Goal: Task Accomplishment & Management: Use online tool/utility

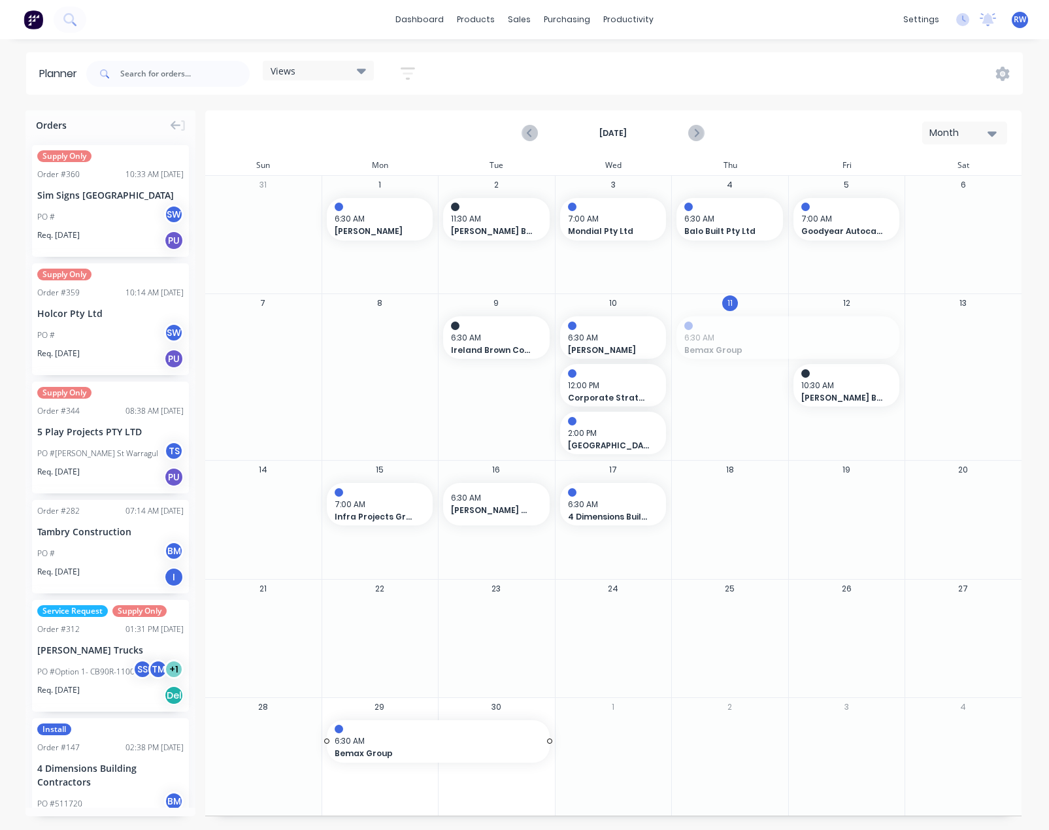
drag, startPoint x: 738, startPoint y: 330, endPoint x: 398, endPoint y: 737, distance: 530.1
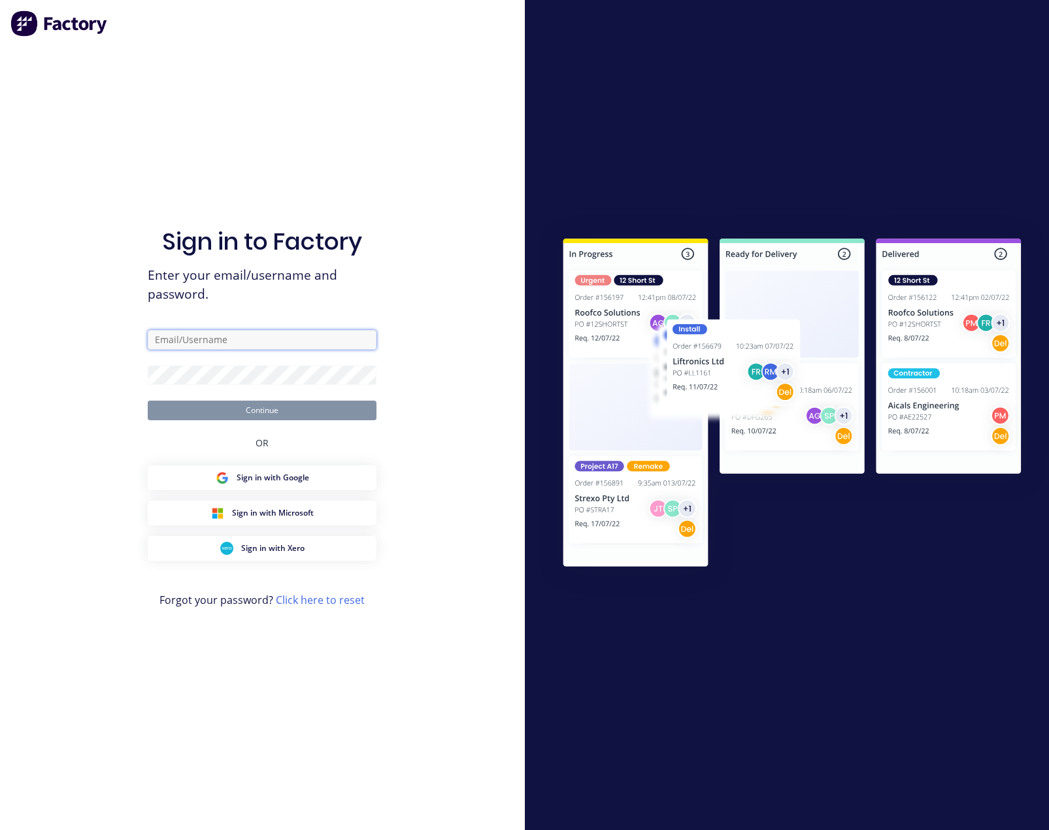
type input "[EMAIL_ADDRESS][DOMAIN_NAME]"
click at [308, 411] on button "Continue" at bounding box center [262, 411] width 229 height 20
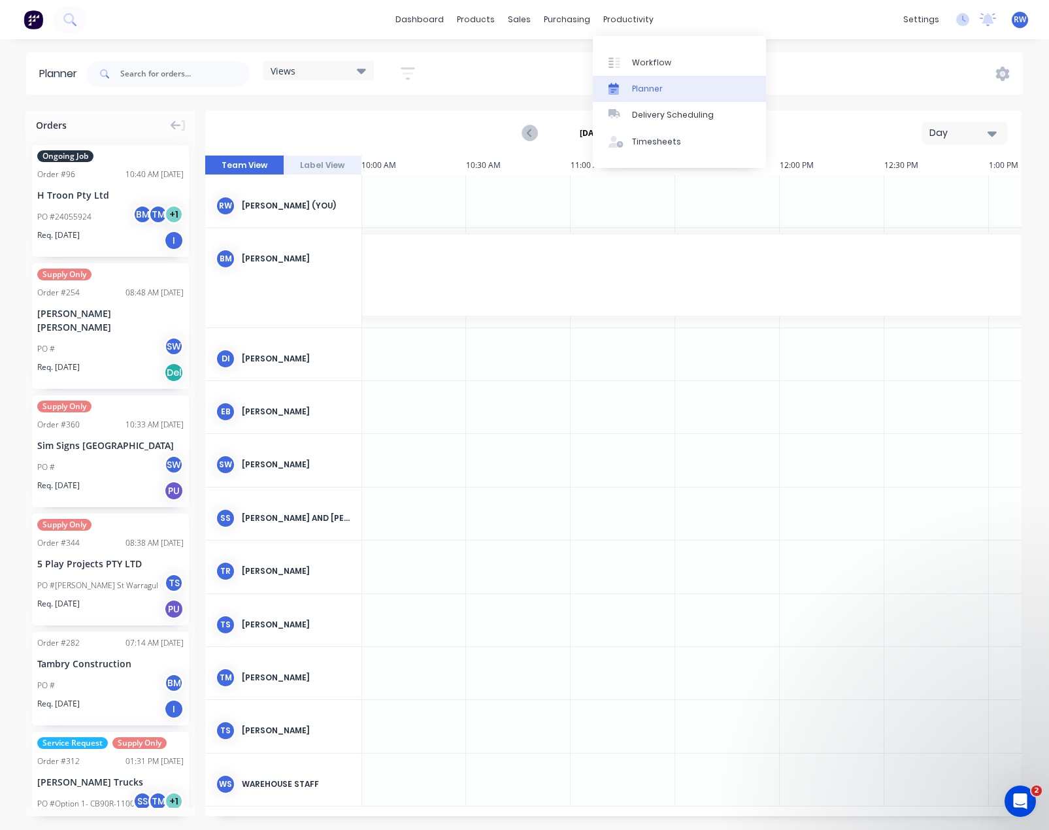
click at [651, 88] on div "Planner" at bounding box center [647, 89] width 31 height 12
click at [650, 86] on div "Planner" at bounding box center [647, 89] width 31 height 12
click at [988, 129] on icon "button" at bounding box center [992, 133] width 9 height 14
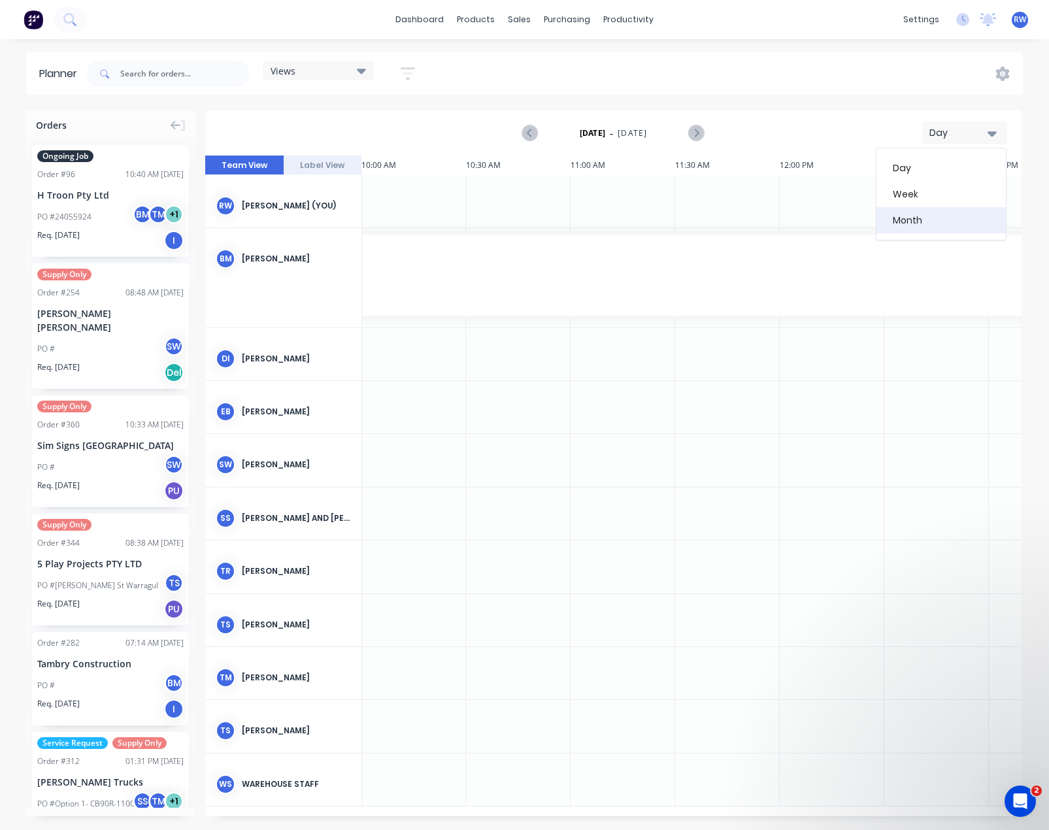
click at [924, 213] on div "Month" at bounding box center [941, 220] width 129 height 26
